Goal: Information Seeking & Learning: Learn about a topic

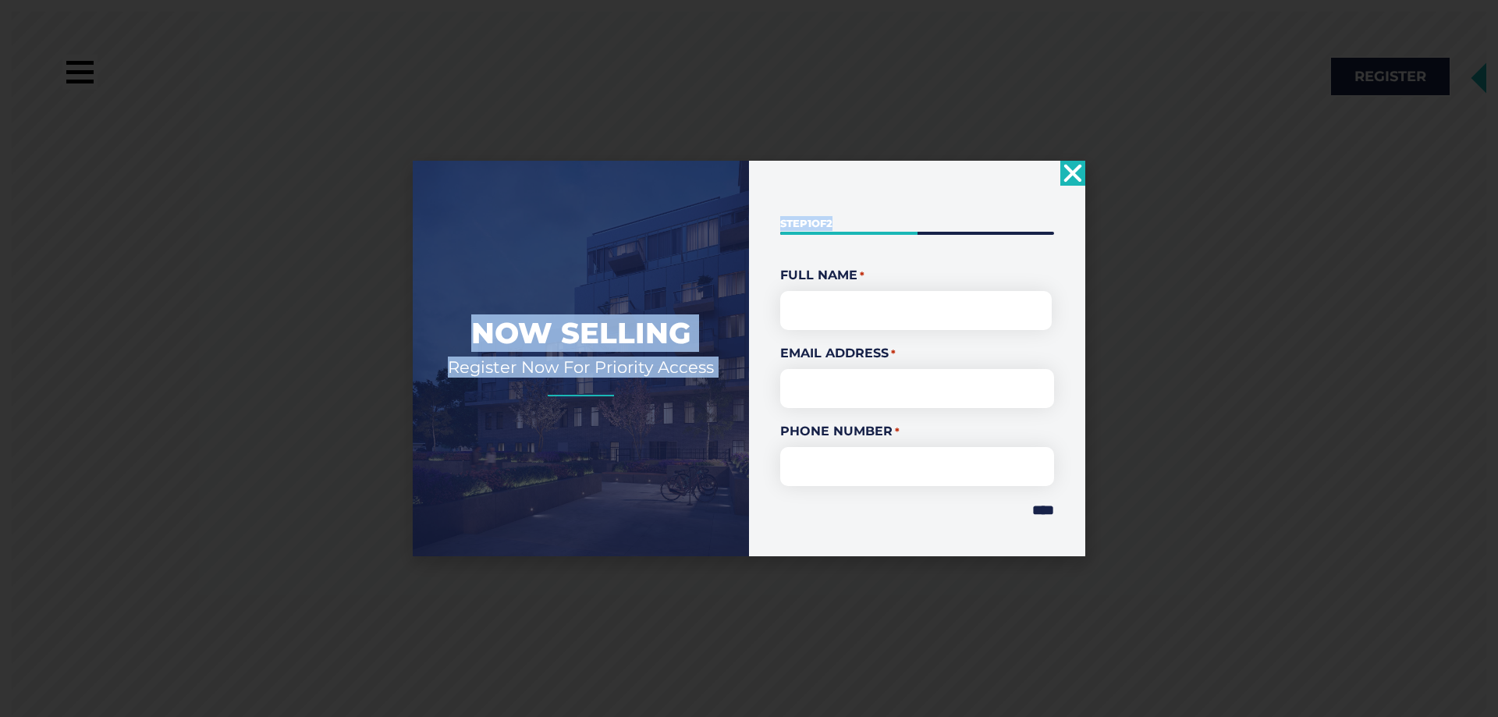
click at [1068, 185] on div "Now Selling Register Now For Priority Access " * " indicates required fields St…" at bounding box center [749, 359] width 673 height 396
click at [1072, 172] on use "Close" at bounding box center [1073, 173] width 18 height 18
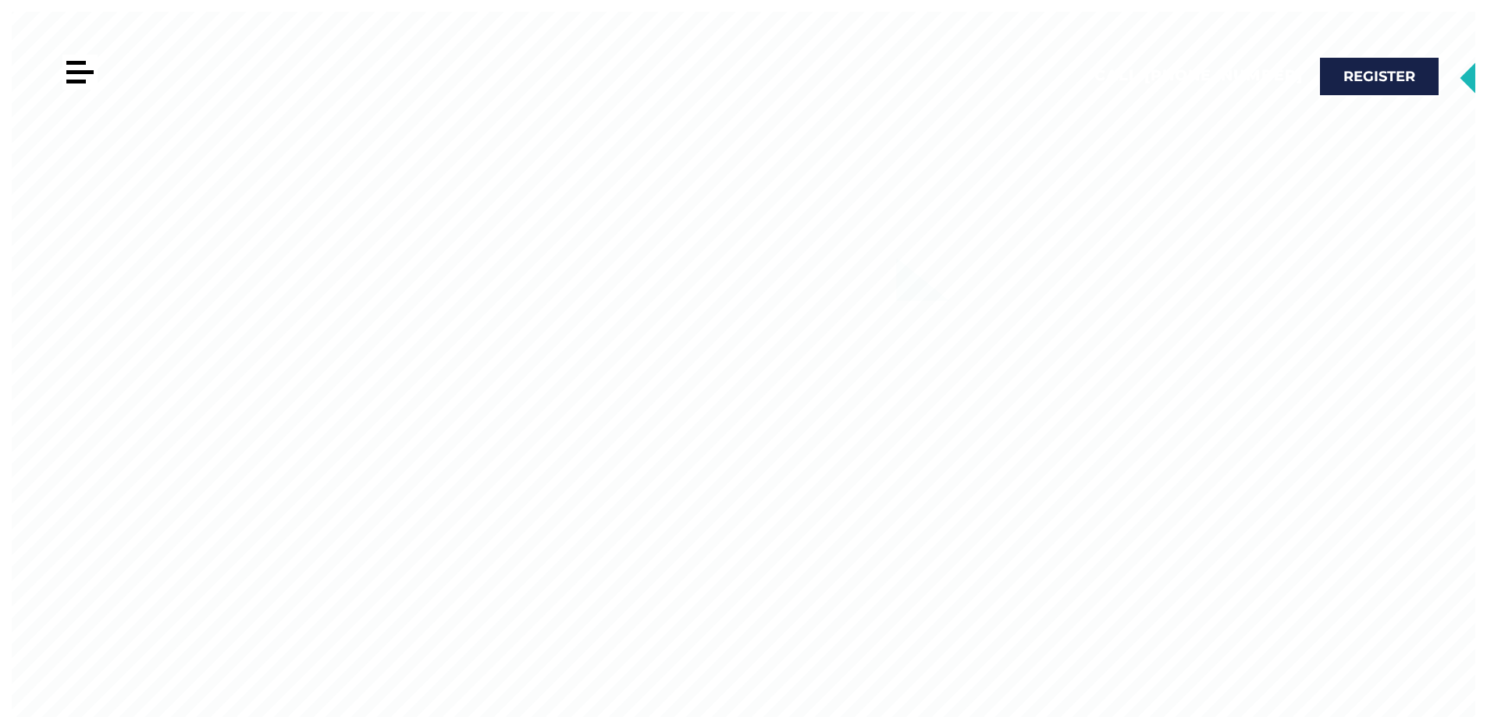
click at [82, 81] on div at bounding box center [76, 82] width 20 height 4
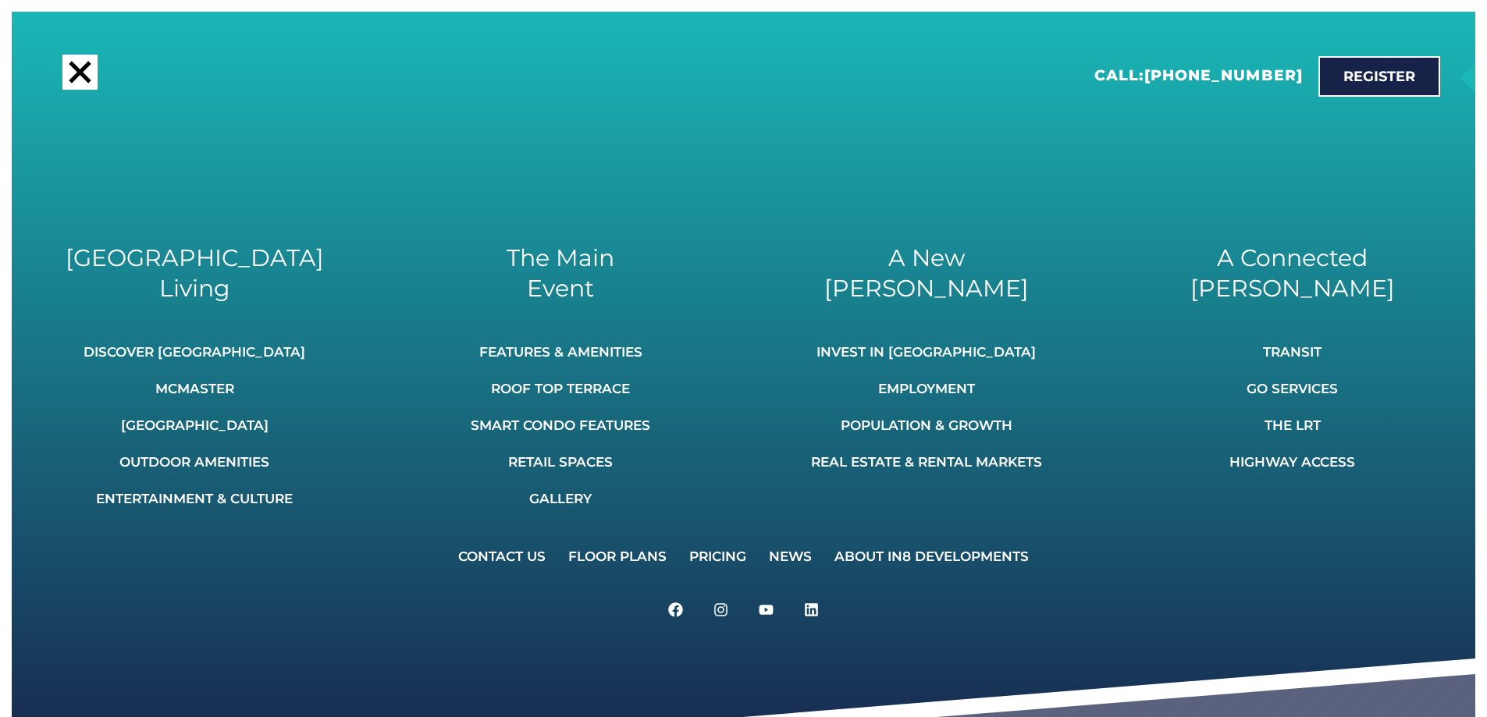
click at [88, 81] on div at bounding box center [80, 72] width 22 height 22
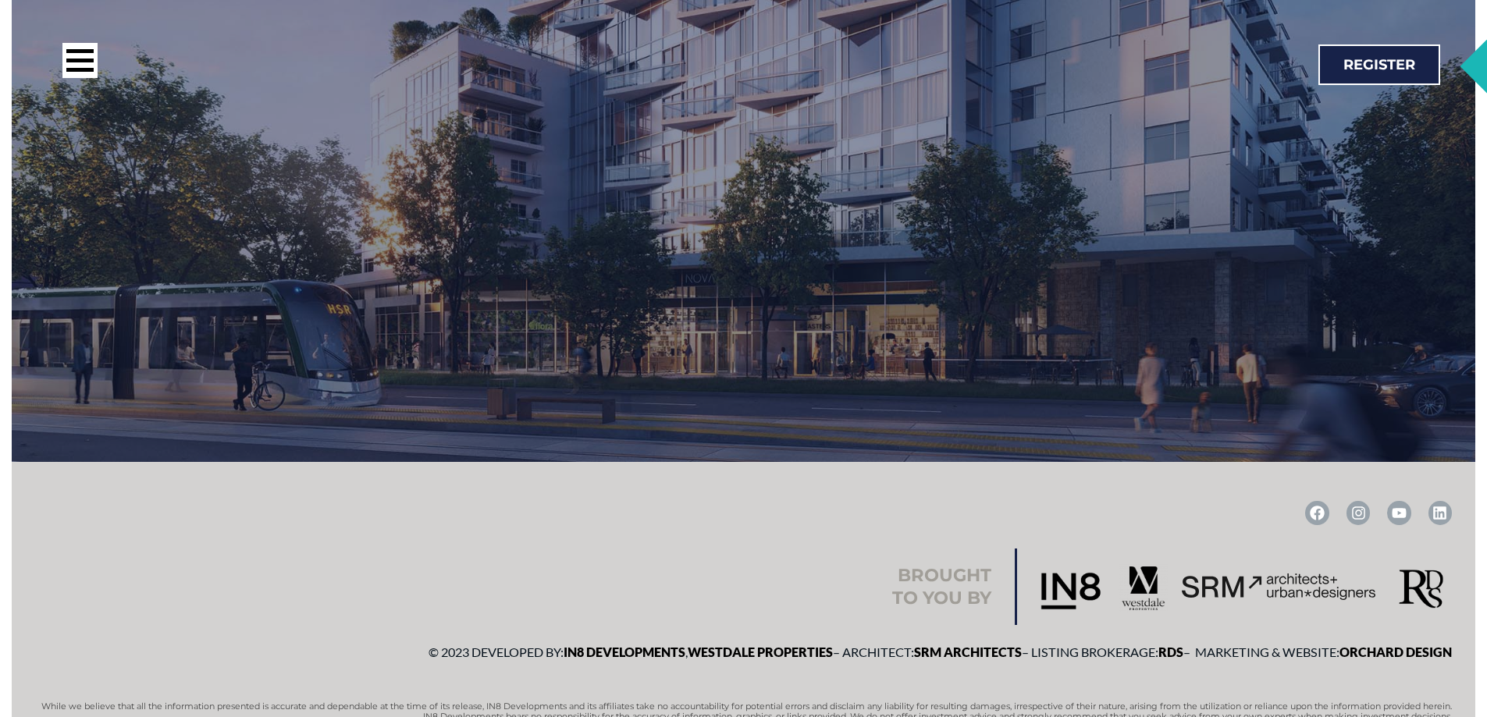
scroll to position [3214, 0]
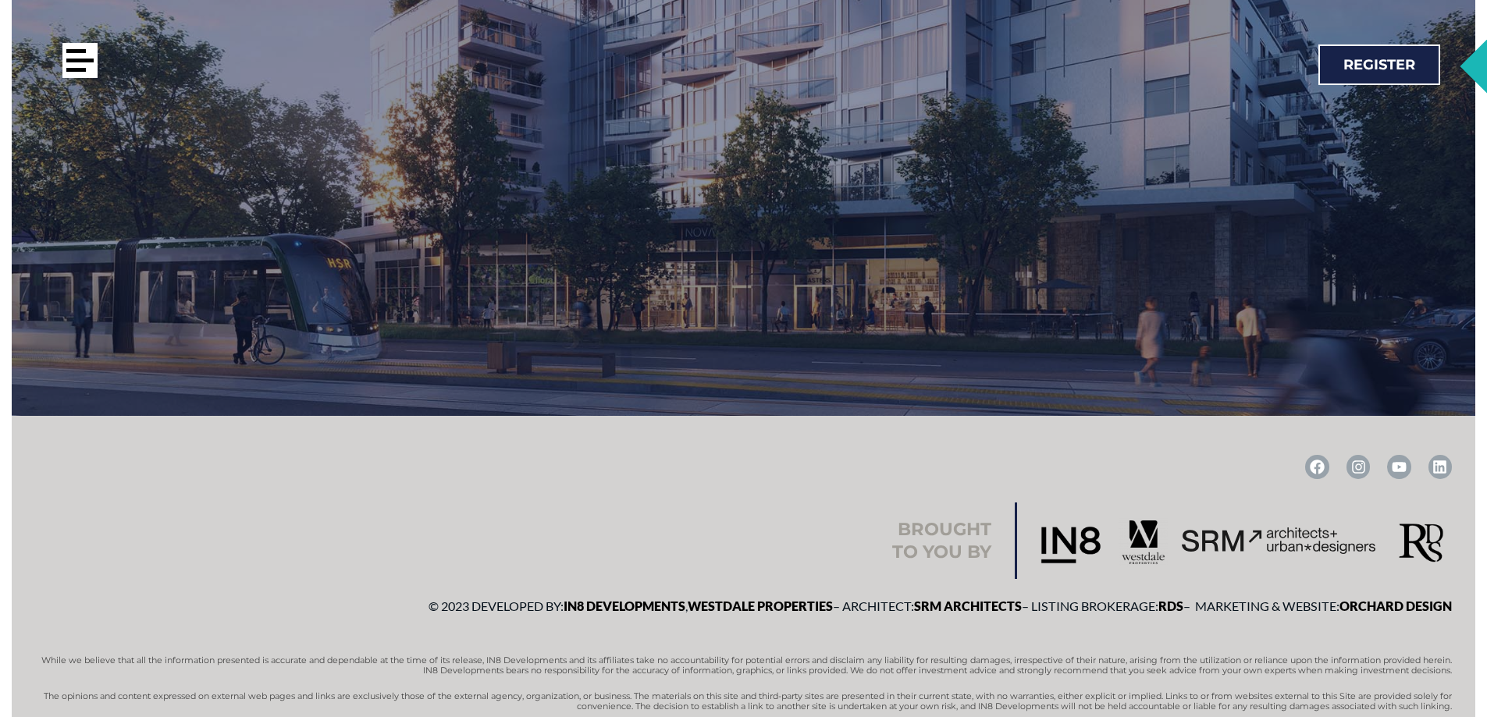
click at [84, 62] on div at bounding box center [79, 61] width 27 height 4
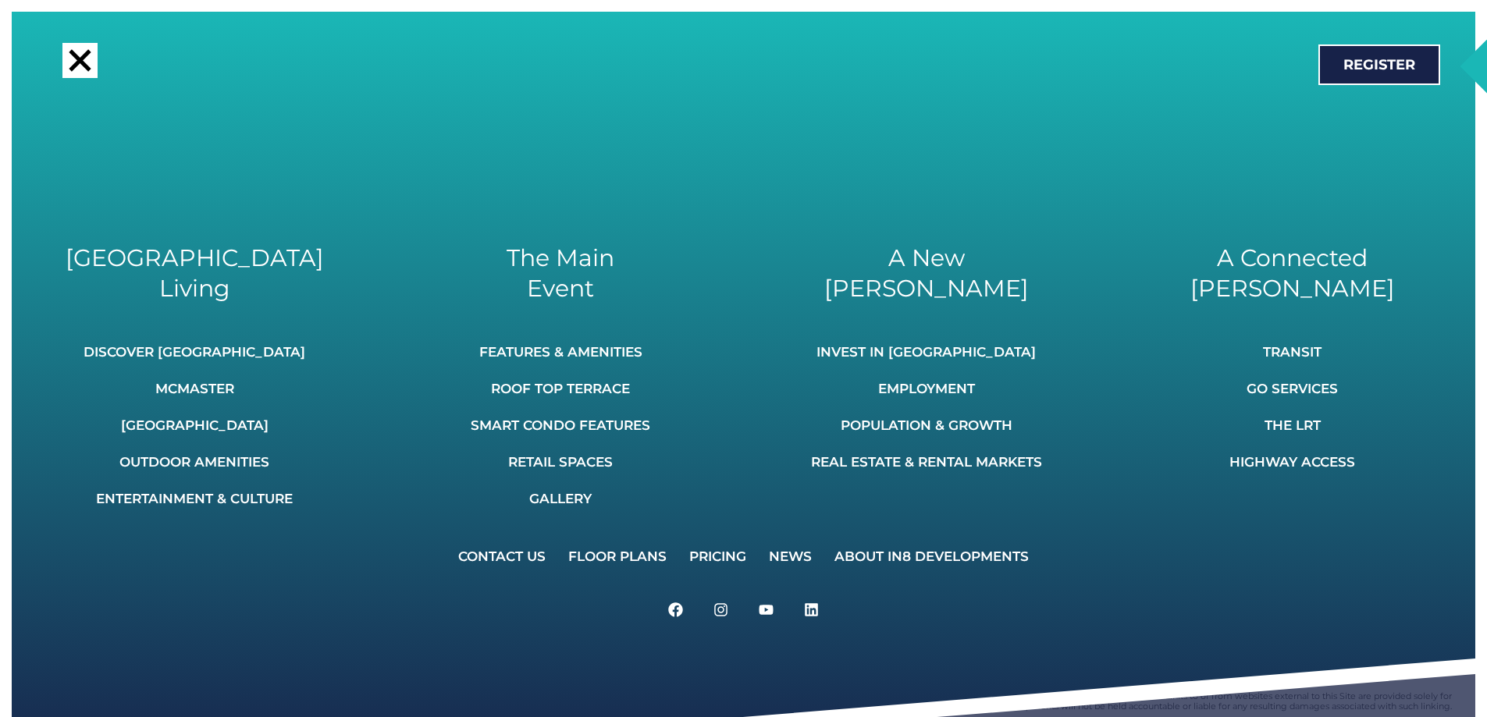
click at [1204, 111] on div "Call: [PHONE_NUMBER] Register" at bounding box center [732, 65] width 1432 height 98
click at [88, 65] on div at bounding box center [79, 60] width 35 height 35
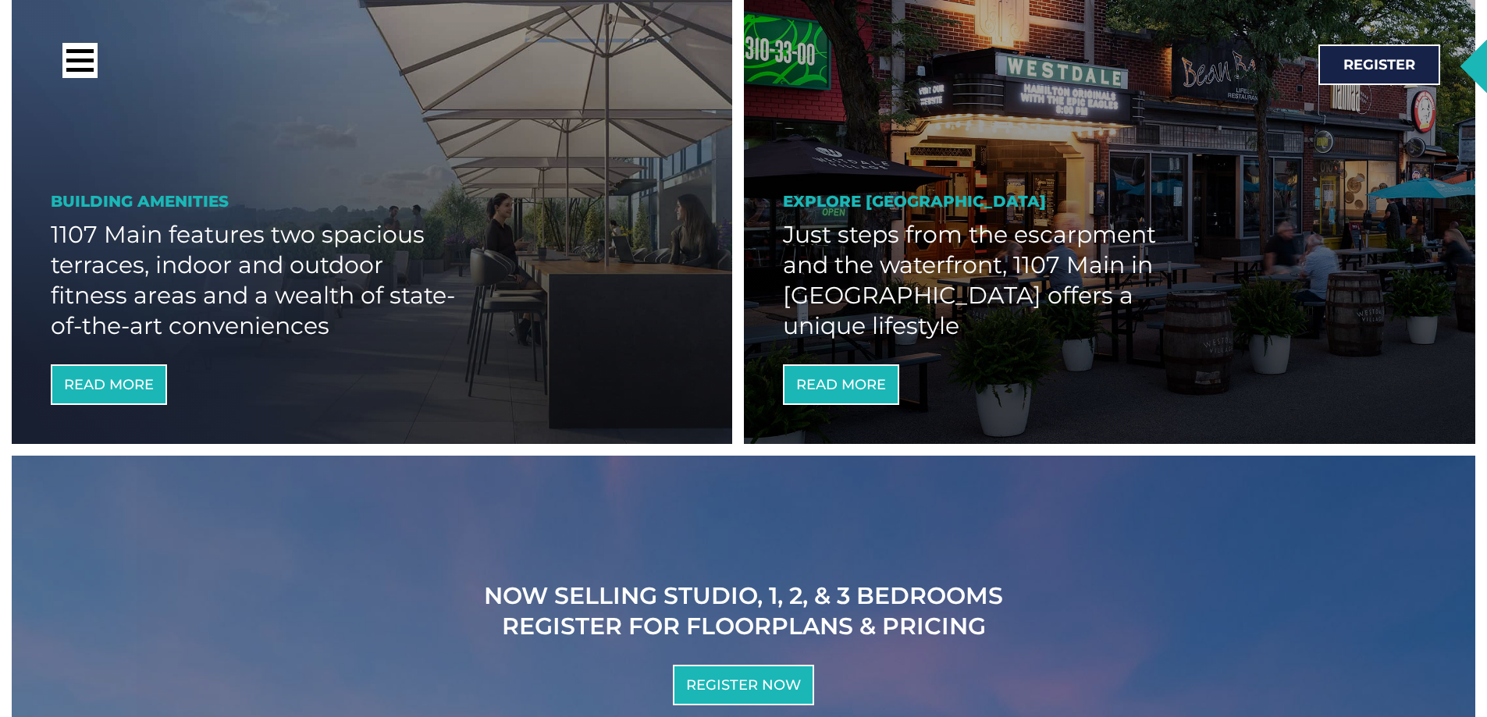
scroll to position [1654, 0]
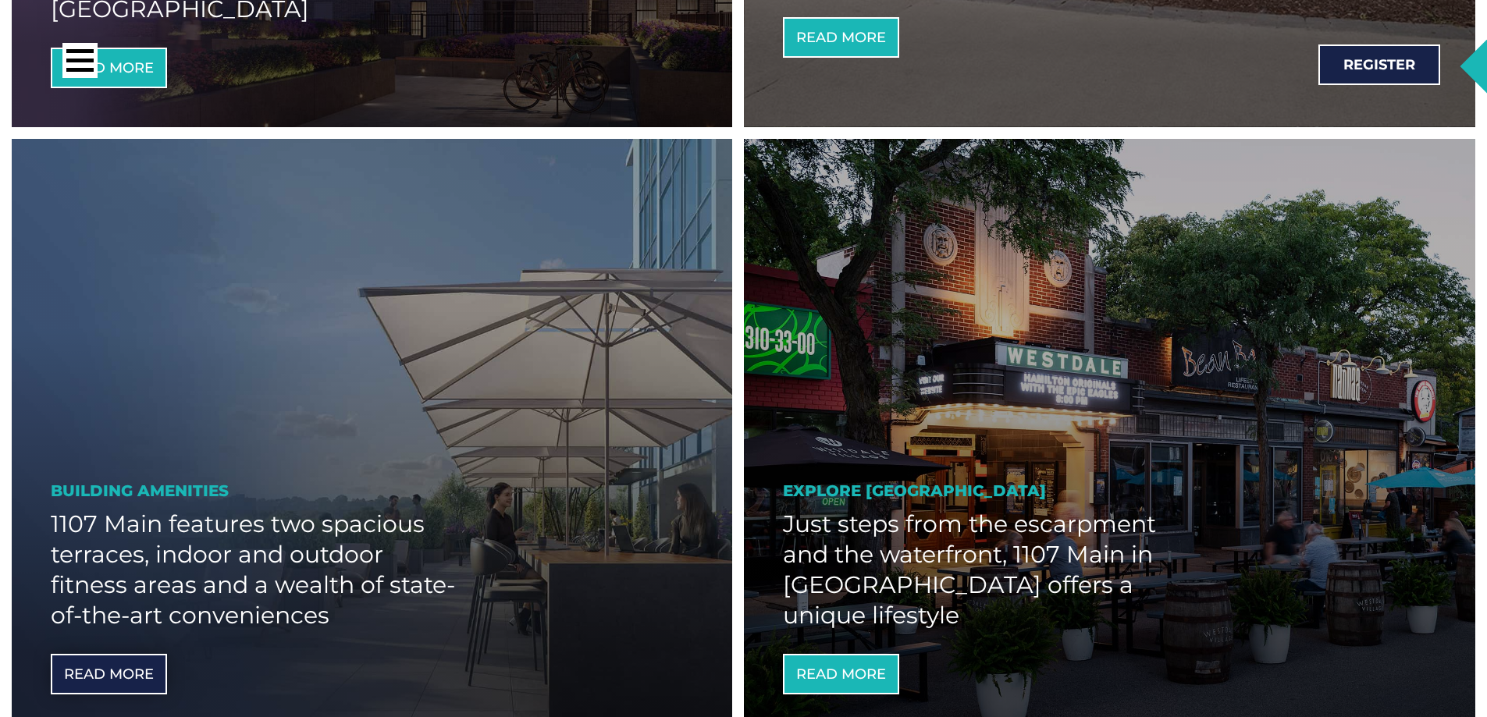
click at [84, 654] on link "Read More" at bounding box center [109, 674] width 116 height 41
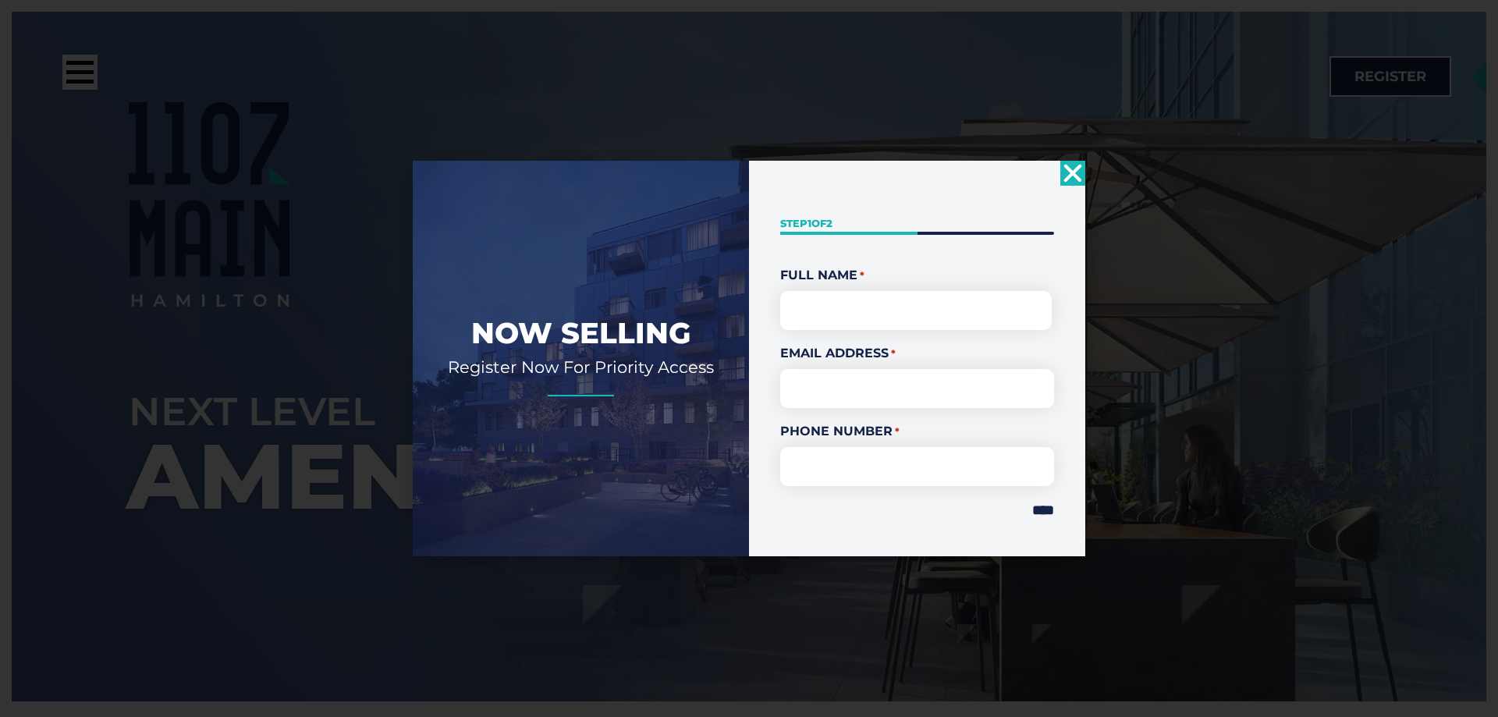
click at [1073, 165] on icon "Close" at bounding box center [1073, 173] width 25 height 25
